Goal: Task Accomplishment & Management: Use online tool/utility

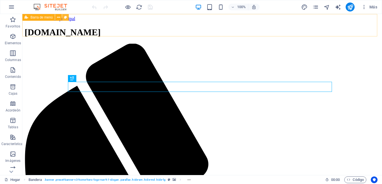
click at [65, 17] on icon at bounding box center [65, 18] width 3 height 6
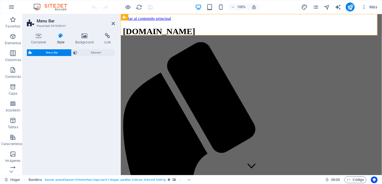
select select "rem"
select select "preset-menu-v2-home-logo-nav-h1-image-text-menu"
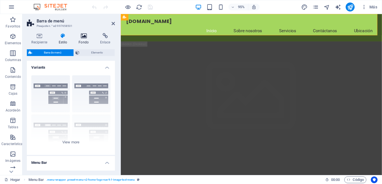
click at [83, 36] on icon at bounding box center [83, 36] width 19 height 6
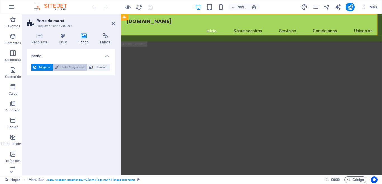
click at [66, 67] on font "Color / Degradado" at bounding box center [72, 66] width 23 height 3
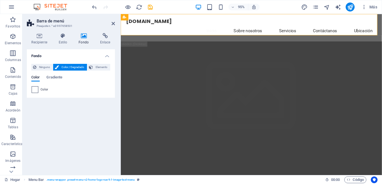
click at [37, 89] on span at bounding box center [35, 89] width 6 height 6
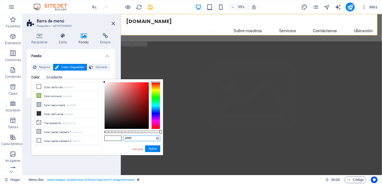
click at [133, 136] on input "#ffffff" at bounding box center [141, 138] width 37 height 6
type input "#132845"
click at [152, 139] on input "#132845" at bounding box center [141, 138] width 37 height 6
click at [152, 146] on button "Aplicar" at bounding box center [152, 148] width 15 height 7
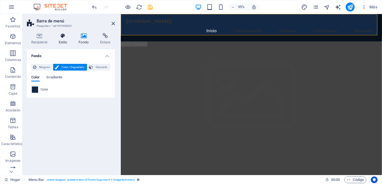
click at [65, 37] on icon at bounding box center [63, 36] width 18 height 6
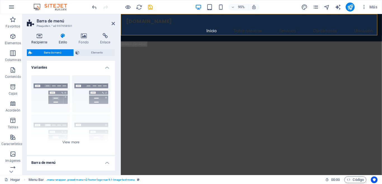
click at [41, 37] on icon at bounding box center [39, 36] width 25 height 6
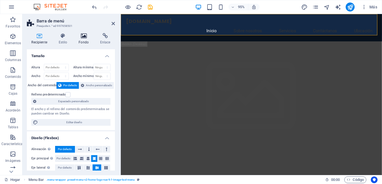
click at [83, 36] on icon at bounding box center [83, 36] width 19 height 6
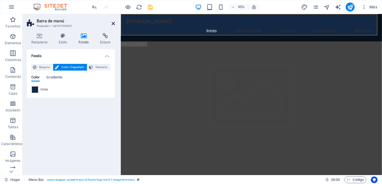
click at [114, 24] on icon at bounding box center [113, 23] width 3 height 4
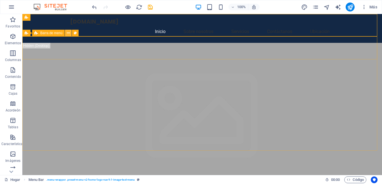
click at [69, 33] on icon at bounding box center [68, 33] width 3 height 6
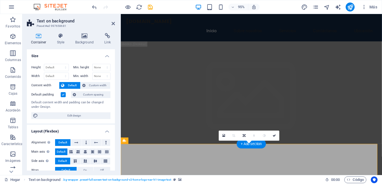
click at [87, 36] on icon at bounding box center [84, 36] width 27 height 6
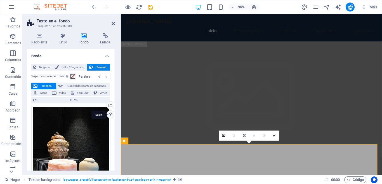
click at [109, 113] on div "Subir" at bounding box center [110, 114] width 8 height 8
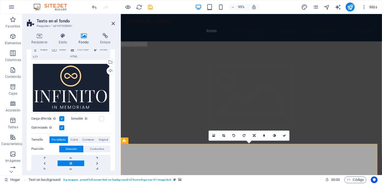
scroll to position [76, 0]
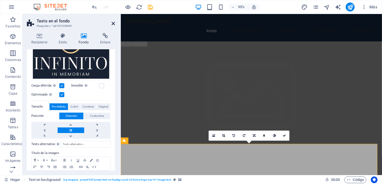
drag, startPoint x: 113, startPoint y: 24, endPoint x: 90, endPoint y: 10, distance: 26.6
click at [113, 24] on icon at bounding box center [113, 23] width 3 height 4
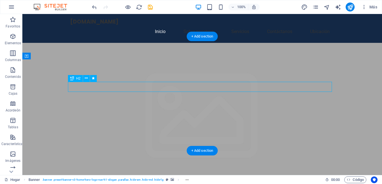
drag, startPoint x: 176, startPoint y: 85, endPoint x: 115, endPoint y: 91, distance: 60.6
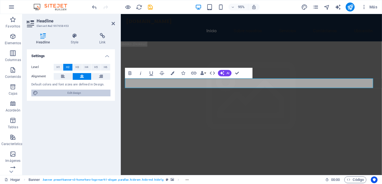
click at [84, 91] on div "Level H1 H2 H3 H4 H5 H6 Alignment Default colors and font sizes are defined in …" at bounding box center [71, 80] width 88 height 42
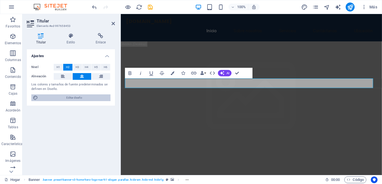
drag, startPoint x: 79, startPoint y: 96, endPoint x: 83, endPoint y: 75, distance: 21.3
click at [79, 96] on font "Editar diseño" at bounding box center [74, 97] width 16 height 3
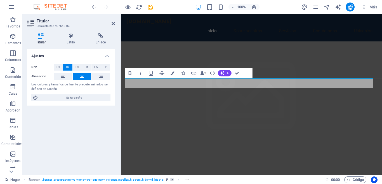
select select "px"
select select "200"
select select "px"
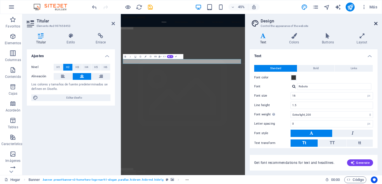
click at [375, 22] on icon at bounding box center [375, 23] width 3 height 4
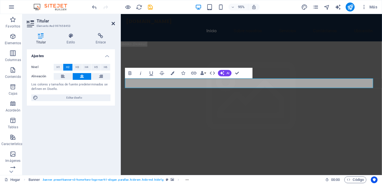
click at [114, 24] on icon at bounding box center [113, 23] width 3 height 4
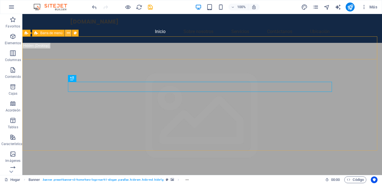
click at [68, 33] on icon at bounding box center [68, 33] width 3 height 6
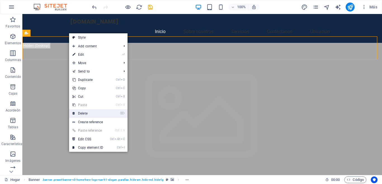
click at [86, 113] on link "⌦ Delete" at bounding box center [87, 113] width 37 height 8
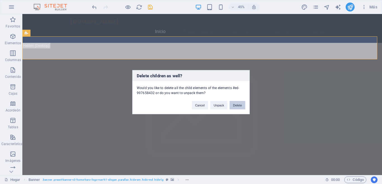
click at [235, 105] on button "Delete" at bounding box center [237, 105] width 16 height 8
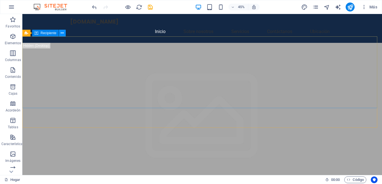
click at [61, 34] on icon at bounding box center [62, 33] width 3 height 6
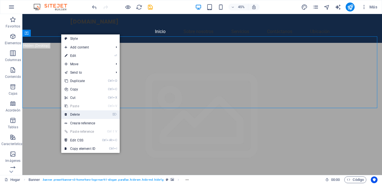
click at [70, 113] on link "⌦ Delete" at bounding box center [79, 114] width 37 height 8
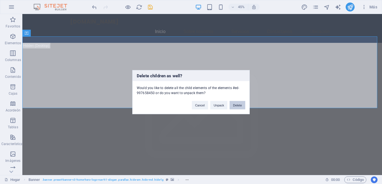
click at [233, 103] on button "Delete" at bounding box center [237, 105] width 16 height 8
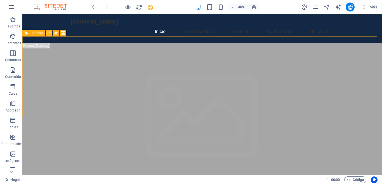
click at [47, 33] on button at bounding box center [49, 33] width 7 height 7
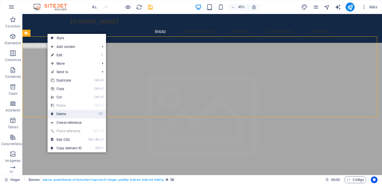
click at [65, 113] on link "⌦ Delete" at bounding box center [66, 114] width 37 height 8
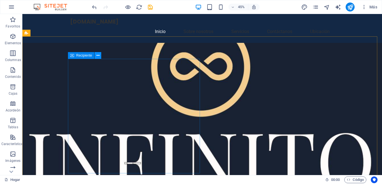
click at [97, 56] on icon at bounding box center [97, 56] width 3 height 6
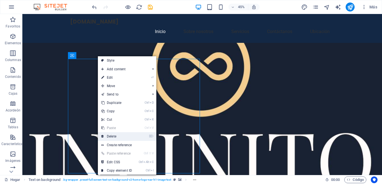
click at [112, 136] on link "⌦ Delete" at bounding box center [116, 136] width 37 height 8
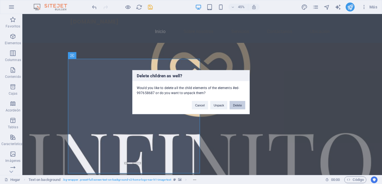
click at [234, 104] on button "Delete" at bounding box center [237, 105] width 16 height 8
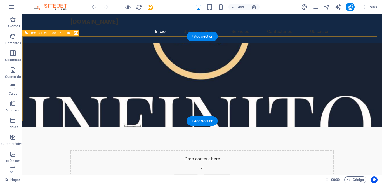
click at [233, 150] on div "Drop content here or Add elements Paste clipboard" at bounding box center [202, 170] width 264 height 40
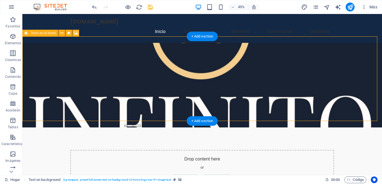
drag, startPoint x: 220, startPoint y: 67, endPoint x: 211, endPoint y: 70, distance: 9.6
click at [215, 150] on div "Drop content here or Add elements Paste clipboard" at bounding box center [202, 170] width 264 height 40
click at [207, 150] on div "Drop content here or Add elements Paste clipboard" at bounding box center [202, 170] width 264 height 40
click at [180, 176] on font "Añadir elementos" at bounding box center [182, 178] width 30 height 4
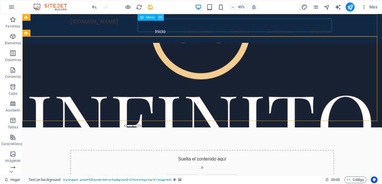
click at [160, 18] on icon at bounding box center [160, 18] width 3 height 6
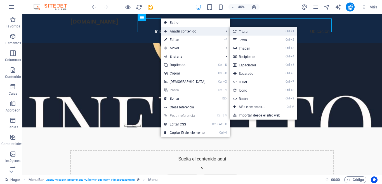
click at [242, 32] on font "Titular" at bounding box center [244, 32] width 10 height 4
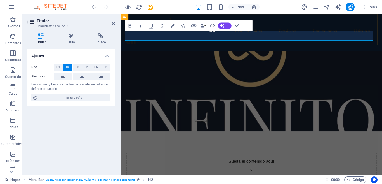
click at [238, 38] on h2 "en" at bounding box center [258, 43] width 264 height 10
click at [229, 38] on h2 "en construcción" at bounding box center [258, 43] width 264 height 10
drag, startPoint x: 229, startPoint y: 35, endPoint x: 165, endPoint y: 38, distance: 63.8
click at [169, 38] on h2 "en construcción" at bounding box center [258, 43] width 264 height 10
click at [165, 38] on h2 "en construcción" at bounding box center [258, 43] width 264 height 10
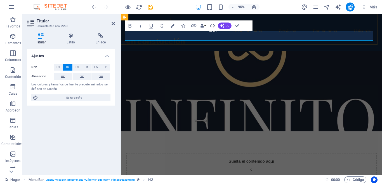
click at [190, 38] on h2 "en constucción" at bounding box center [258, 43] width 264 height 10
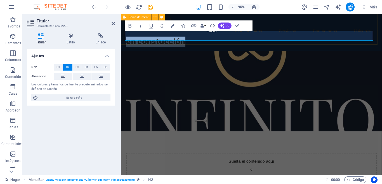
drag, startPoint x: 190, startPoint y: 37, endPoint x: 124, endPoint y: 37, distance: 65.7
click at [124, 37] on div "[DOMAIN_NAME] Inicio Sobre nosotros Servicios Contáctanos Ubicación en constucc…" at bounding box center [258, 33] width 275 height 39
click at [159, 38] on h2 "en constucción" at bounding box center [258, 43] width 264 height 10
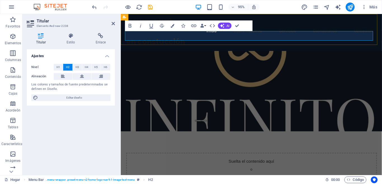
click at [160, 38] on h2 "en constucción" at bounding box center [258, 43] width 264 height 10
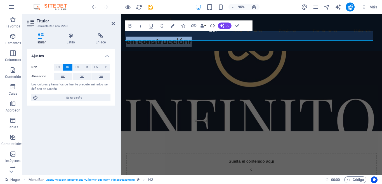
drag, startPoint x: 193, startPoint y: 39, endPoint x: 117, endPoint y: 38, distance: 75.8
click at [205, 39] on h2 "en construcciónr" at bounding box center [258, 43] width 264 height 10
drag, startPoint x: 127, startPoint y: 37, endPoint x: 200, endPoint y: 36, distance: 73.0
click at [200, 38] on h2 "en construcción" at bounding box center [258, 43] width 264 height 10
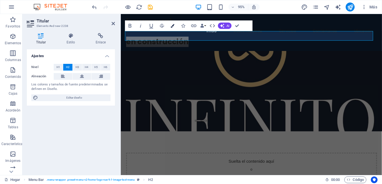
click at [171, 28] on button "Bandera" at bounding box center [172, 25] width 10 height 11
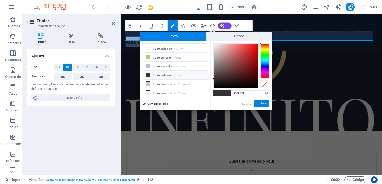
click at [287, 53] on figure at bounding box center [258, 95] width 275 height 84
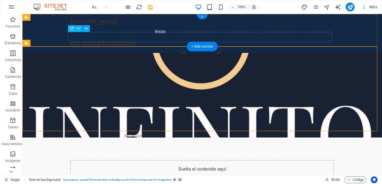
click at [168, 38] on div "en construcción" at bounding box center [202, 43] width 264 height 10
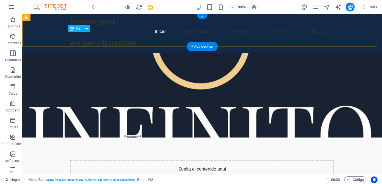
click at [133, 38] on div "en construcción" at bounding box center [202, 43] width 264 height 10
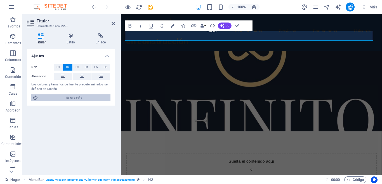
click at [75, 97] on font "Editar diseño" at bounding box center [74, 97] width 16 height 3
select select "px"
select select "200"
select select "px"
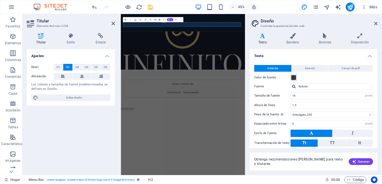
click at [293, 78] on span at bounding box center [293, 77] width 4 height 4
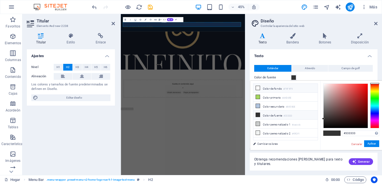
click at [286, 89] on font "#F9F9F9" at bounding box center [287, 88] width 9 height 3
type input "#f9f9f9"
click at [258, 89] on icon at bounding box center [258, 88] width 4 height 4
click at [257, 87] on icon at bounding box center [258, 88] width 4 height 4
click at [293, 78] on span at bounding box center [293, 77] width 4 height 4
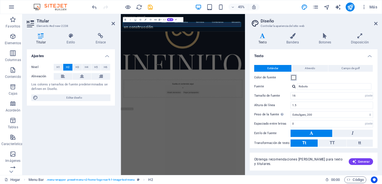
click at [294, 80] on button "Color de fuente" at bounding box center [293, 77] width 6 height 6
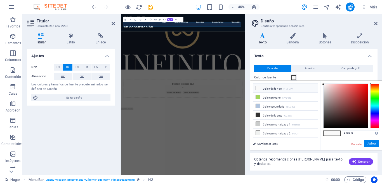
click at [331, 132] on span at bounding box center [327, 133] width 8 height 5
click at [368, 143] on font "Aplicar" at bounding box center [371, 143] width 8 height 3
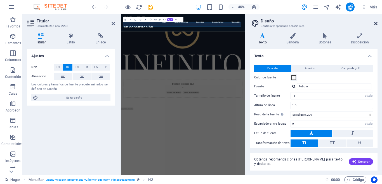
drag, startPoint x: 375, startPoint y: 22, endPoint x: 268, endPoint y: 9, distance: 108.4
click at [375, 22] on icon at bounding box center [375, 23] width 3 height 4
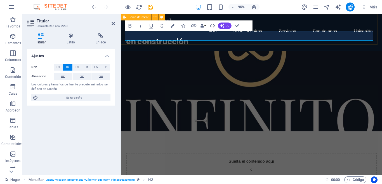
click at [298, 43] on div "[DOMAIN_NAME] Inicio Sobre nosotros Servicios Contáctanos Ubicación en construc…" at bounding box center [258, 33] width 275 height 39
click at [382, 53] on figure at bounding box center [258, 95] width 275 height 84
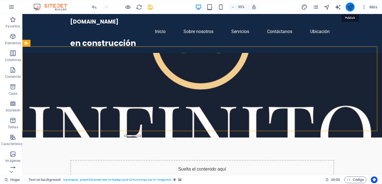
click at [350, 7] on icon "publicar" at bounding box center [350, 7] width 6 height 6
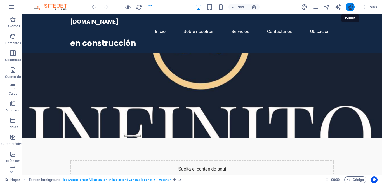
checkbox input "false"
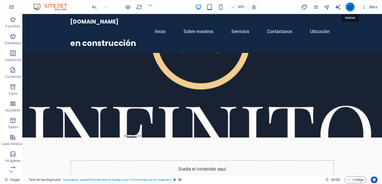
checkbox input "false"
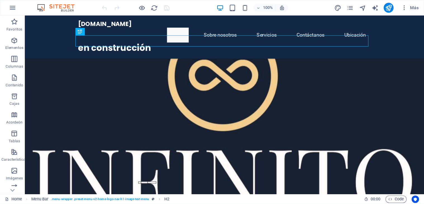
scroll to position [515, 0]
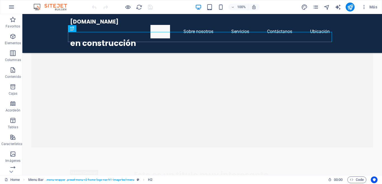
drag, startPoint x: 382, startPoint y: 1, endPoint x: 304, endPoint y: 6, distance: 78.1
click at [304, 6] on div "100% Más" at bounding box center [235, 7] width 288 height 9
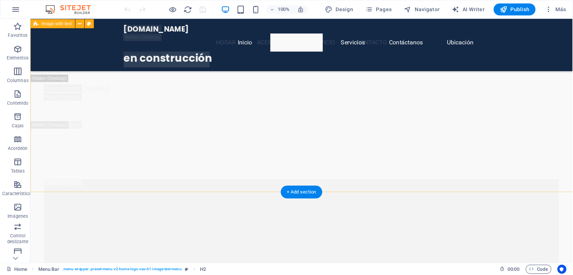
scroll to position [1141, 0]
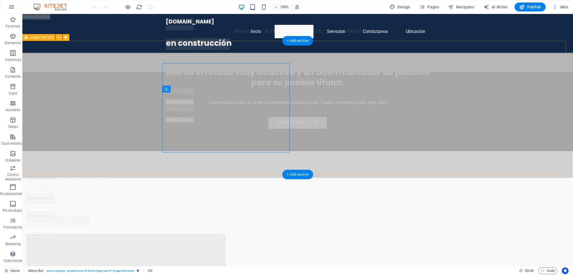
scroll to position [1109, 0]
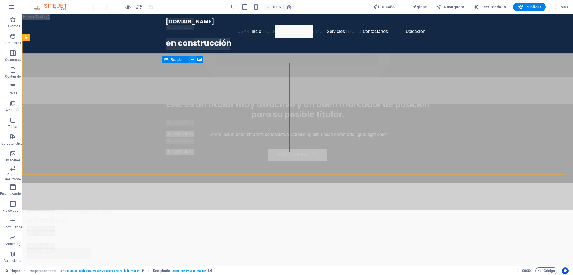
click at [193, 61] on icon at bounding box center [192, 60] width 3 height 6
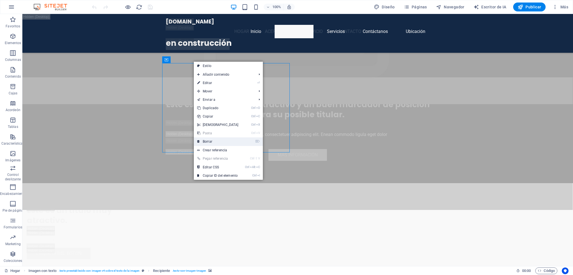
click at [214, 141] on link "⌦ Borrar" at bounding box center [218, 142] width 48 height 8
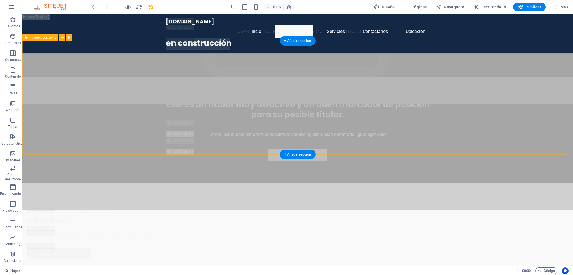
click at [61, 38] on icon at bounding box center [62, 38] width 3 height 6
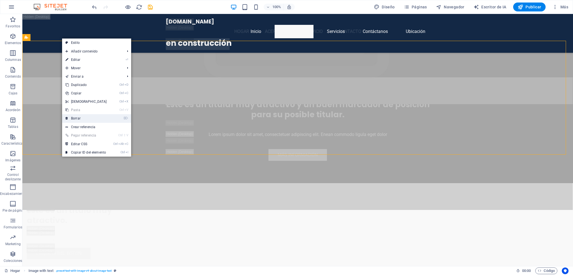
click at [75, 117] on font "Borrar" at bounding box center [76, 119] width 10 height 4
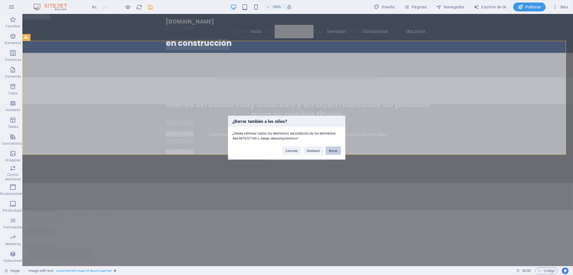
click at [331, 150] on font "Borrar" at bounding box center [333, 150] width 9 height 3
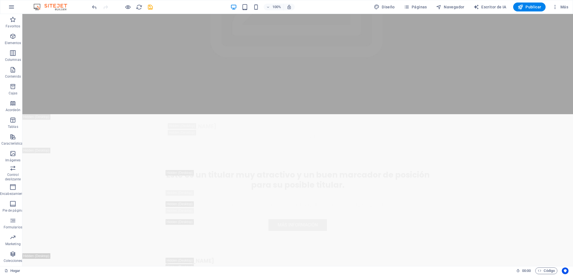
scroll to position [21, 0]
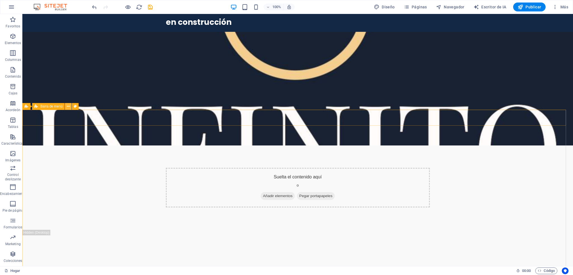
click at [69, 107] on icon at bounding box center [68, 107] width 3 height 6
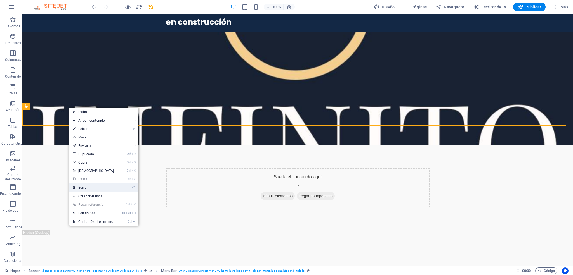
click at [80, 183] on font "Borrar" at bounding box center [83, 188] width 10 height 4
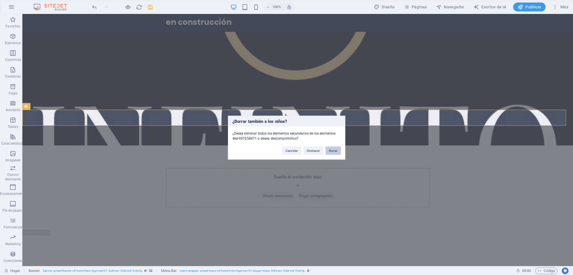
click at [335, 153] on button "Borrar" at bounding box center [332, 150] width 15 height 8
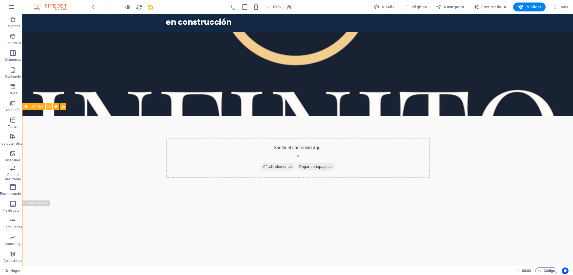
click at [51, 106] on button at bounding box center [49, 106] width 7 height 7
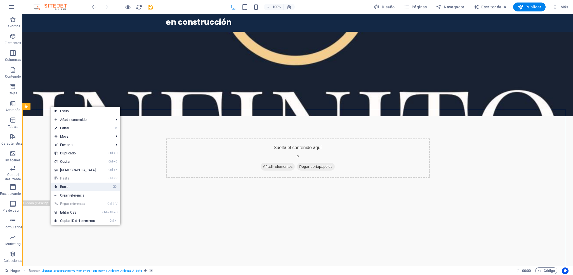
click at [61, 183] on font "Borrar" at bounding box center [65, 187] width 10 height 4
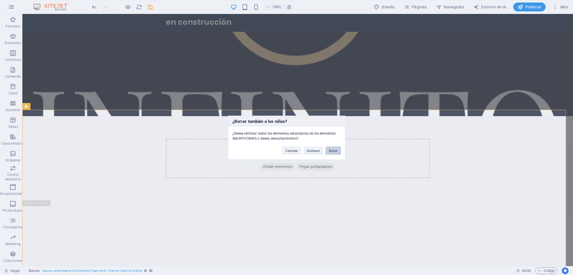
click at [333, 150] on font "Borrar" at bounding box center [333, 150] width 9 height 3
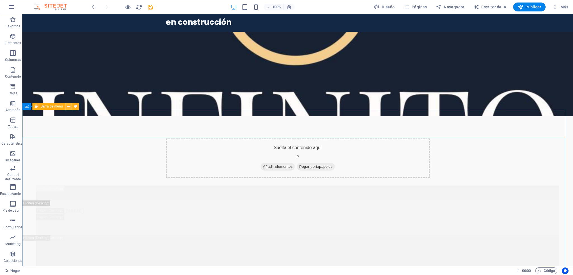
click at [68, 106] on icon at bounding box center [68, 107] width 3 height 6
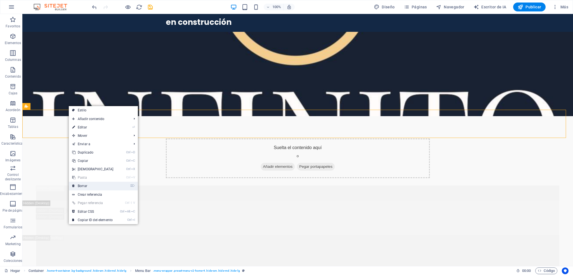
click at [79, 183] on font "Borrar" at bounding box center [83, 186] width 10 height 4
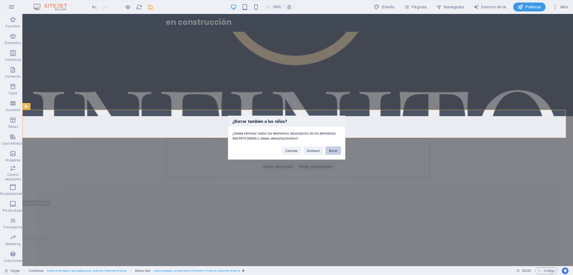
click at [330, 149] on font "Borrar" at bounding box center [333, 150] width 9 height 3
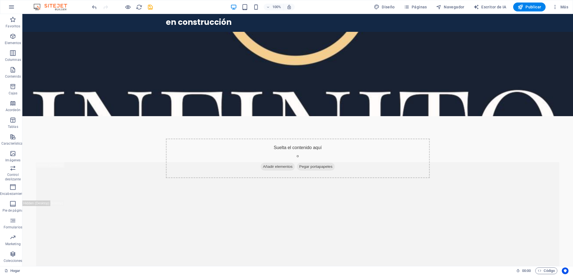
scroll to position [0, 0]
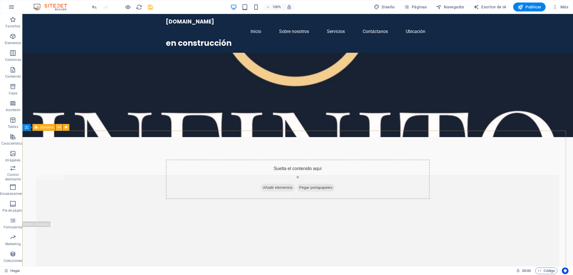
click at [59, 127] on icon at bounding box center [59, 128] width 3 height 6
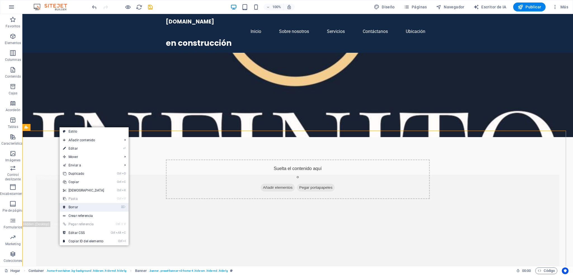
click at [77, 183] on font "Borrar" at bounding box center [73, 207] width 10 height 4
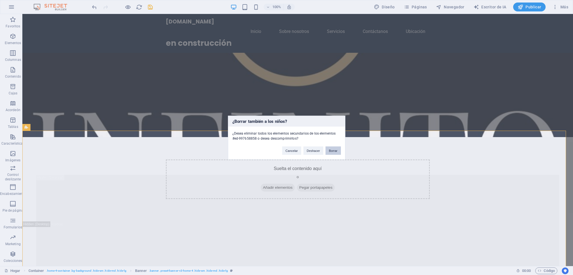
click at [329, 150] on font "Borrar" at bounding box center [333, 150] width 9 height 3
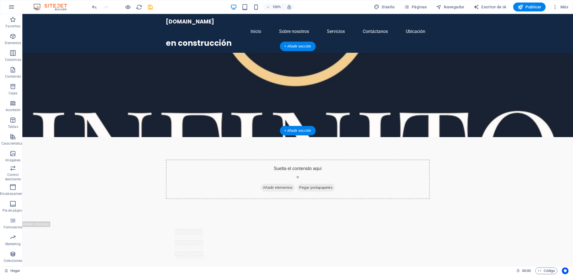
click at [382, 117] on figure at bounding box center [297, 95] width 550 height 84
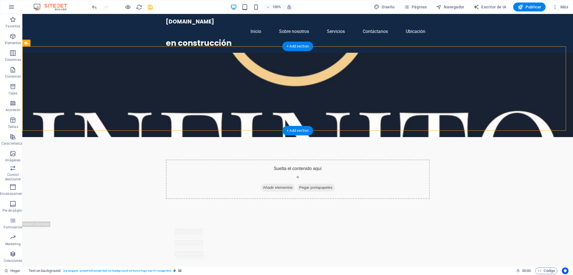
click at [382, 77] on figure at bounding box center [297, 95] width 550 height 84
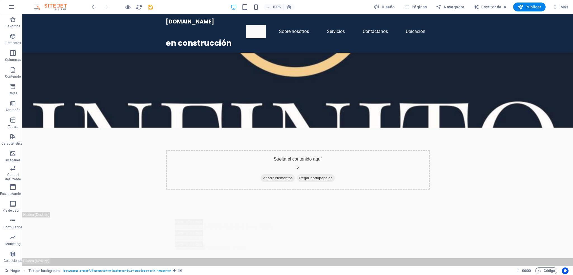
scroll to position [719, 0]
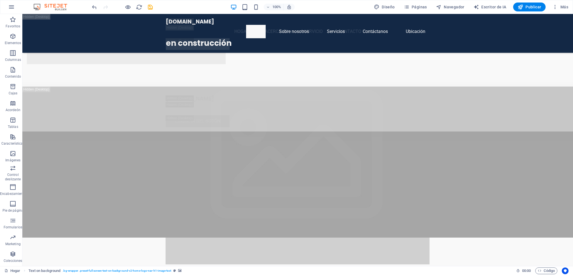
drag, startPoint x: 568, startPoint y: 62, endPoint x: 557, endPoint y: 22, distance: 41.9
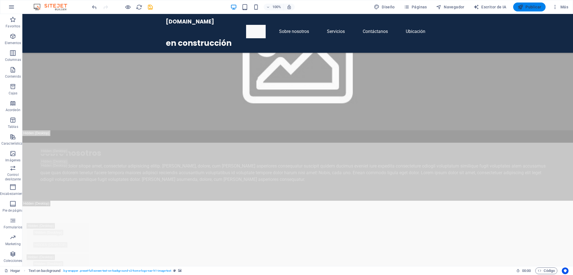
click at [382, 6] on font "Publicar" at bounding box center [533, 7] width 16 height 4
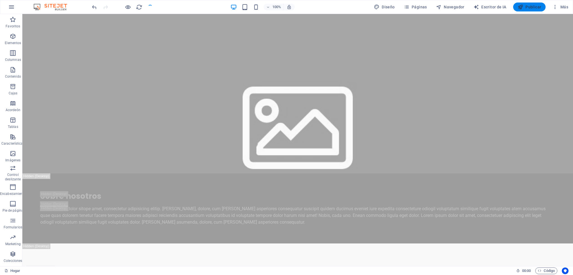
checkbox input "false"
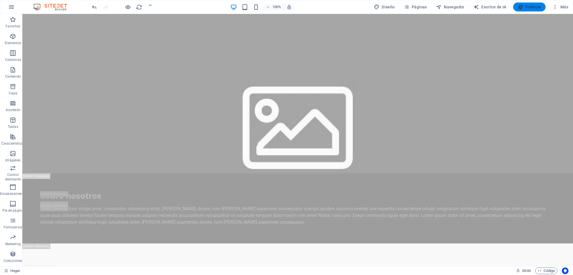
checkbox input "false"
